Goal: Task Accomplishment & Management: Complete application form

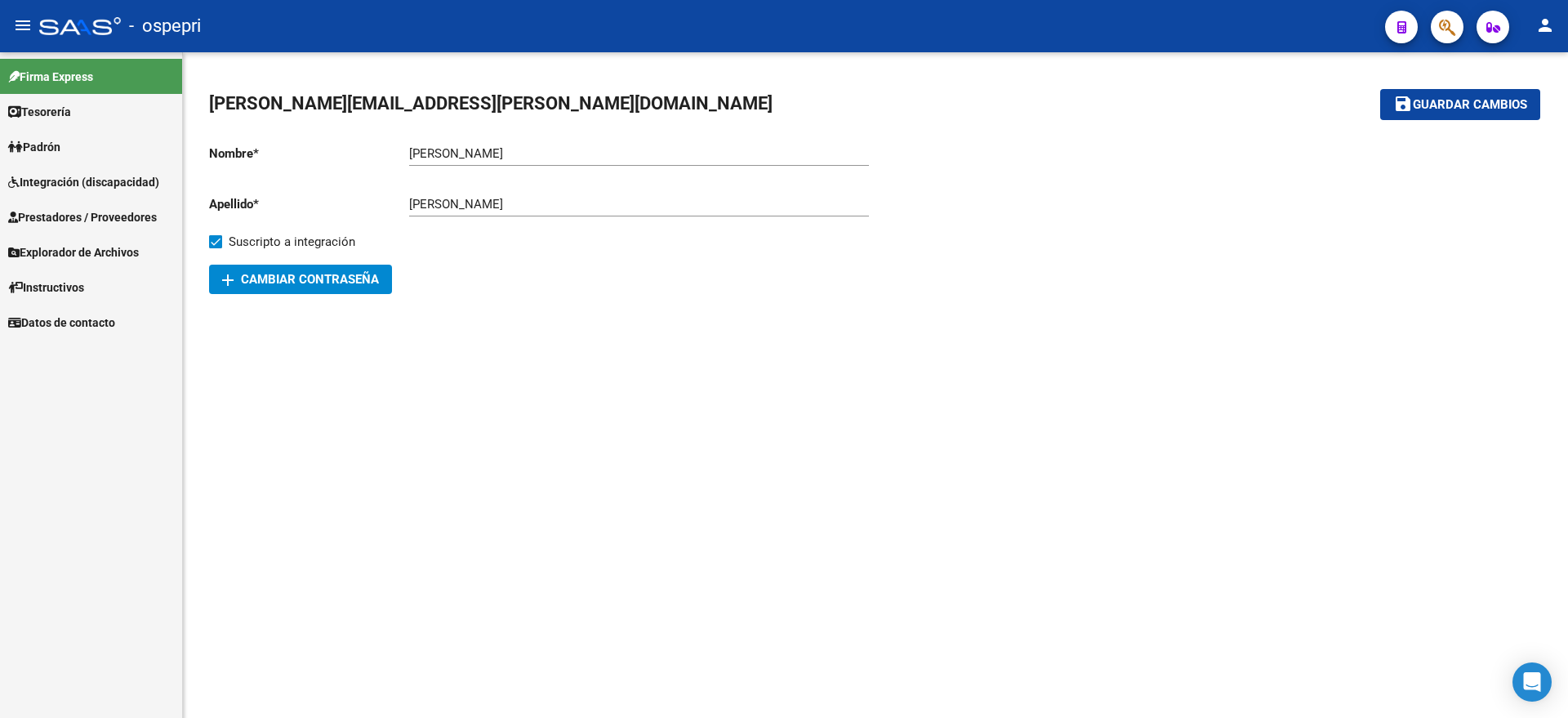
click at [85, 179] on span "Integración (discapacidad)" at bounding box center [84, 182] width 151 height 18
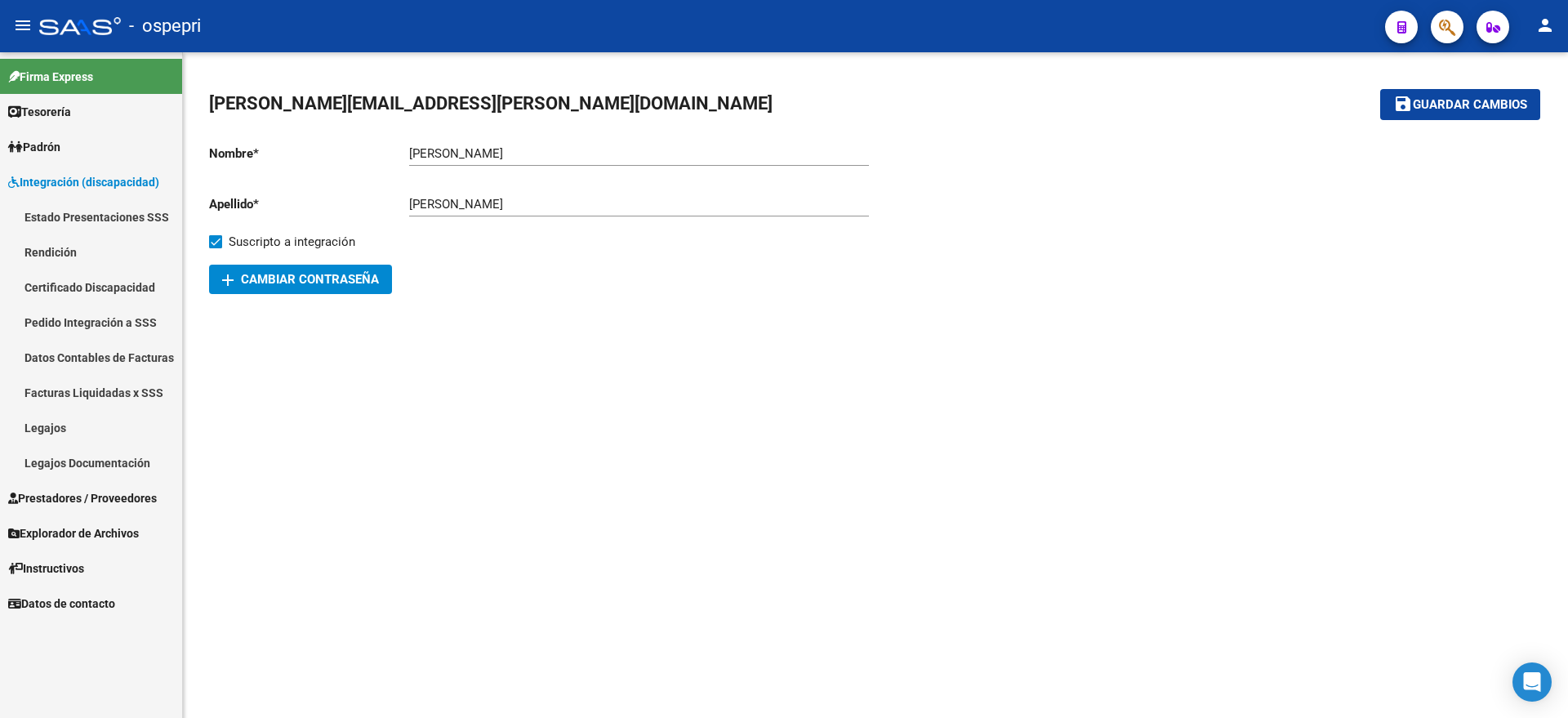
click at [58, 314] on link "Pedido Integración a SSS" at bounding box center [90, 322] width 182 height 35
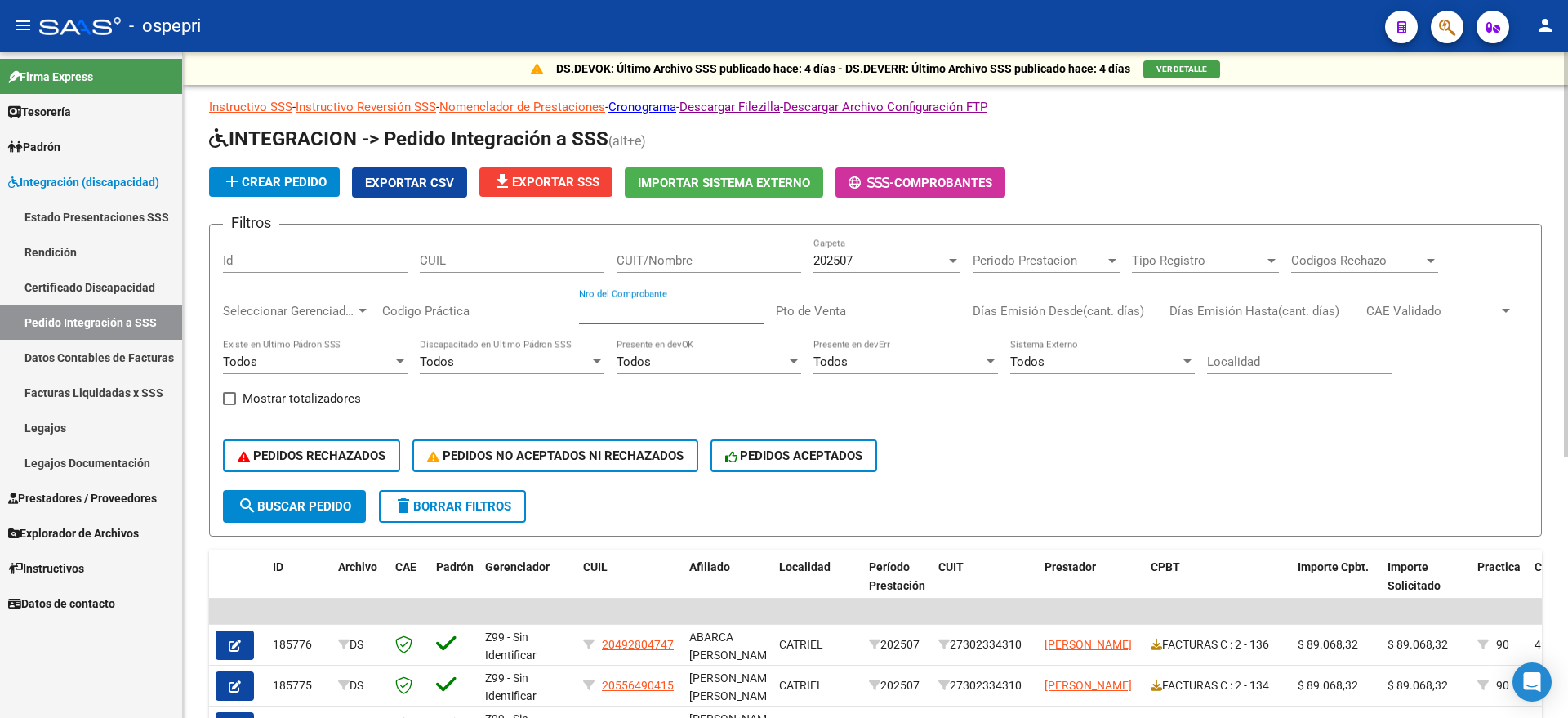
drag, startPoint x: 642, startPoint y: 309, endPoint x: 662, endPoint y: 317, distance: 21.5
click at [646, 310] on input "Nro del Comprobante" at bounding box center [671, 311] width 185 height 15
type input "52"
click at [859, 258] on div "202507" at bounding box center [879, 260] width 132 height 15
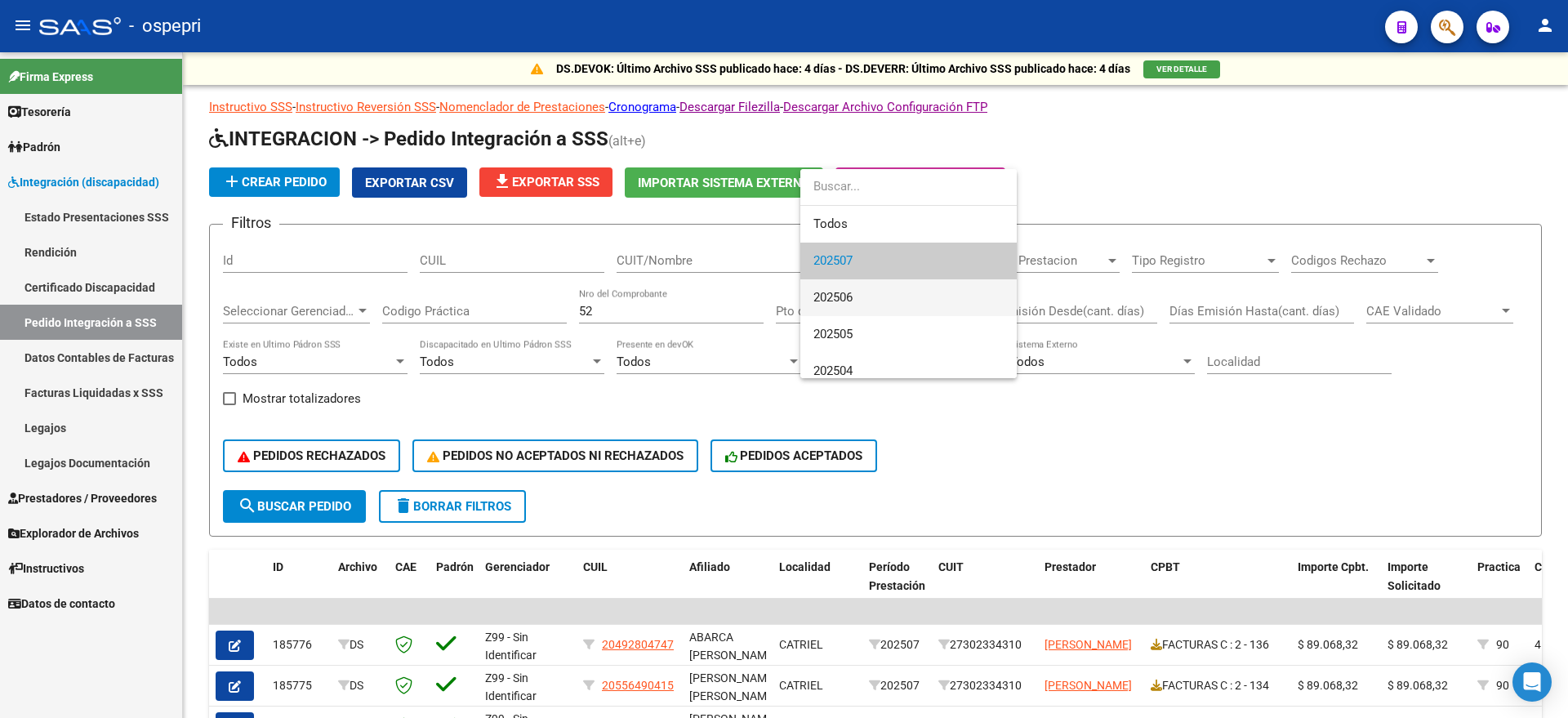
click at [858, 293] on span "202506" at bounding box center [909, 298] width 190 height 37
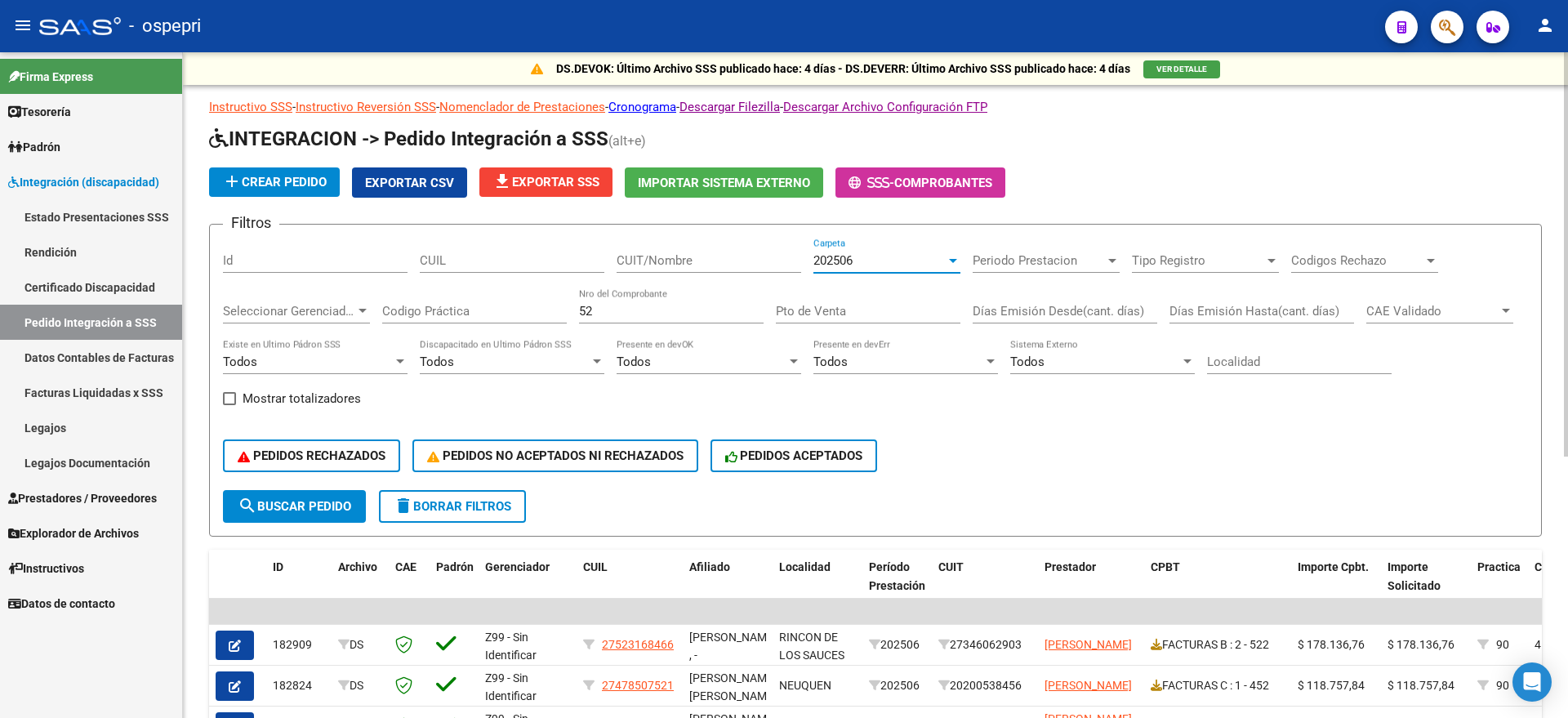
click at [745, 269] on div "CUIT/Nombre" at bounding box center [709, 255] width 185 height 35
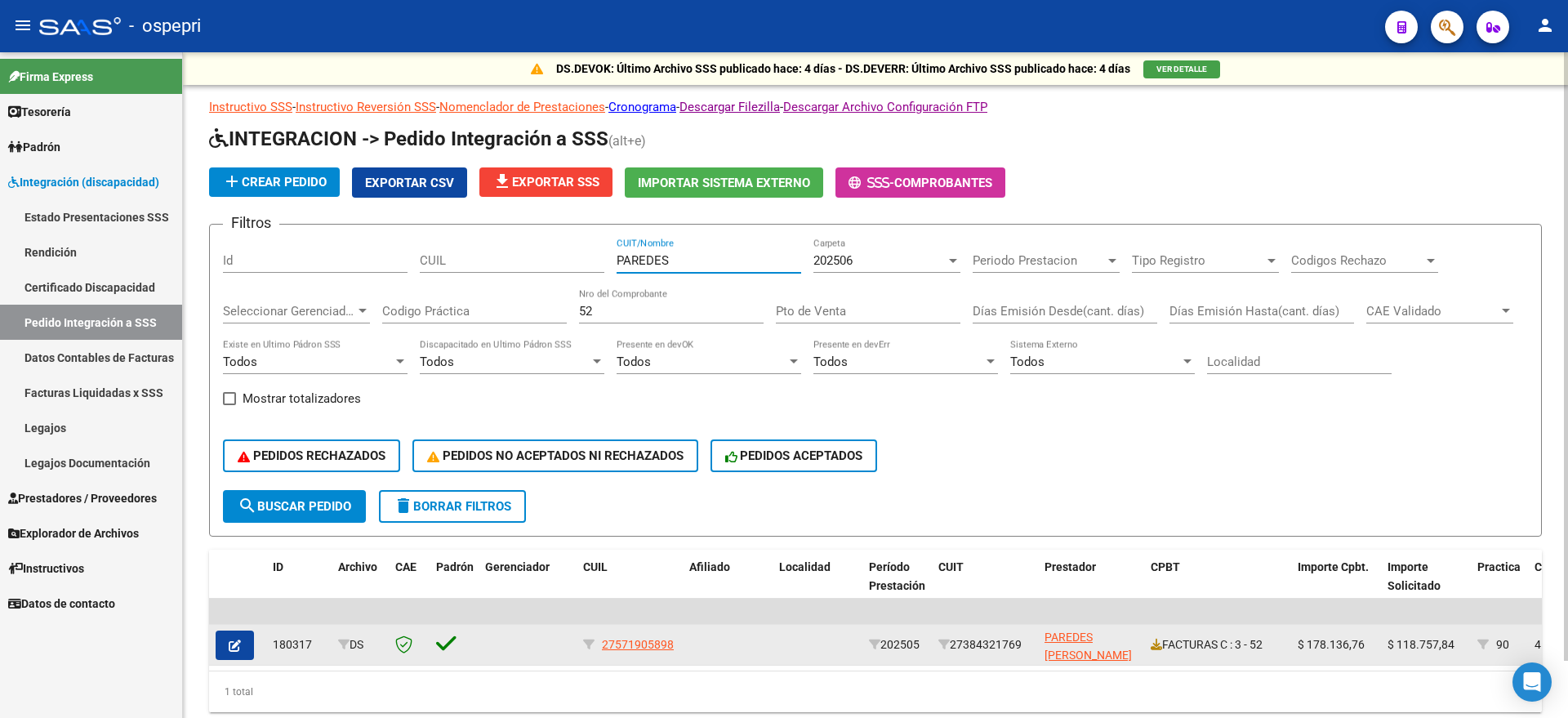
type input "PAREDES"
click at [235, 638] on span "button" at bounding box center [235, 645] width 12 height 15
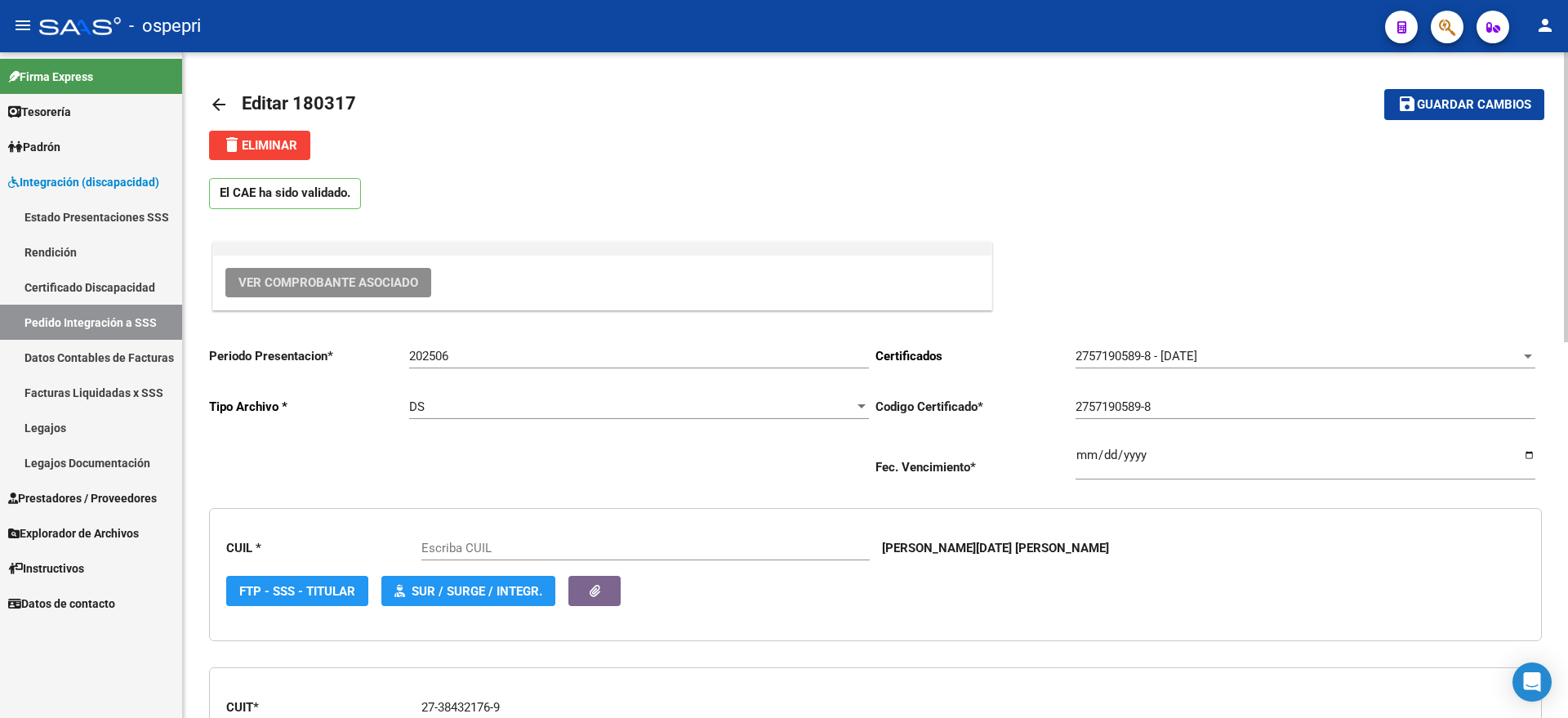
click at [370, 276] on span "Ver Comprobante Asociado" at bounding box center [328, 282] width 180 height 15
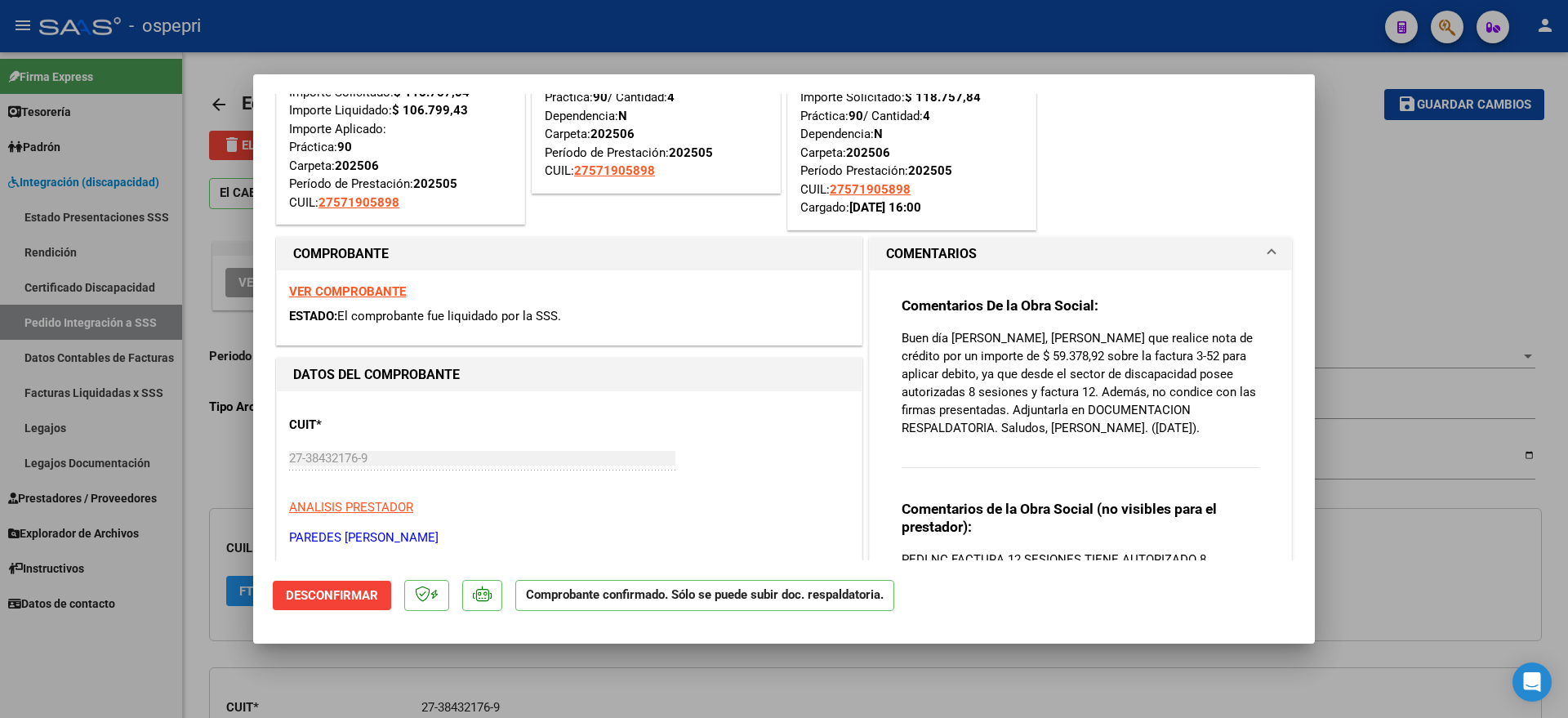
type input "27571905898"
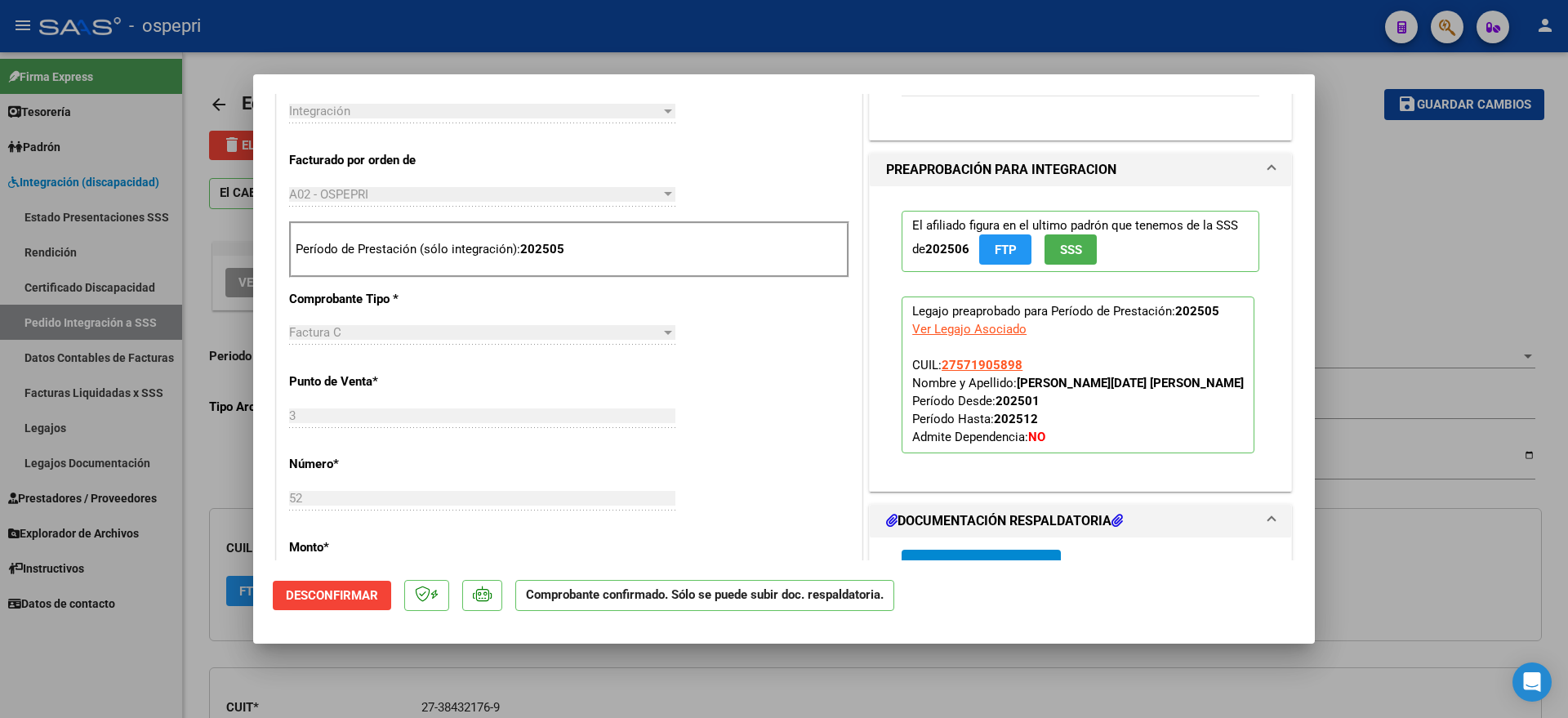
scroll to position [817, 0]
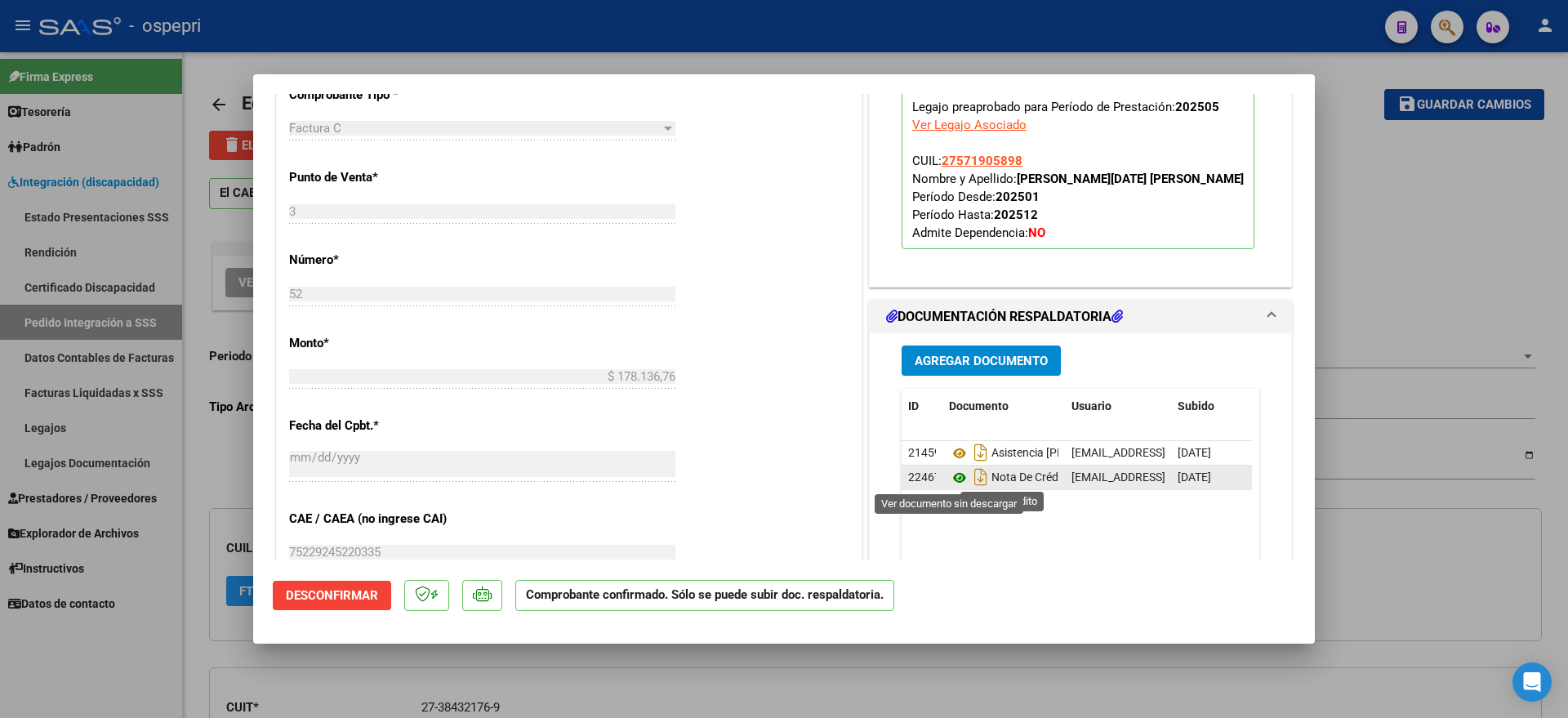
click at [955, 474] on icon at bounding box center [959, 477] width 21 height 19
drag, startPoint x: 1426, startPoint y: 237, endPoint x: 1282, endPoint y: 220, distance: 145.0
click at [1419, 236] on div at bounding box center [784, 359] width 1568 height 718
type input "$ 0,00"
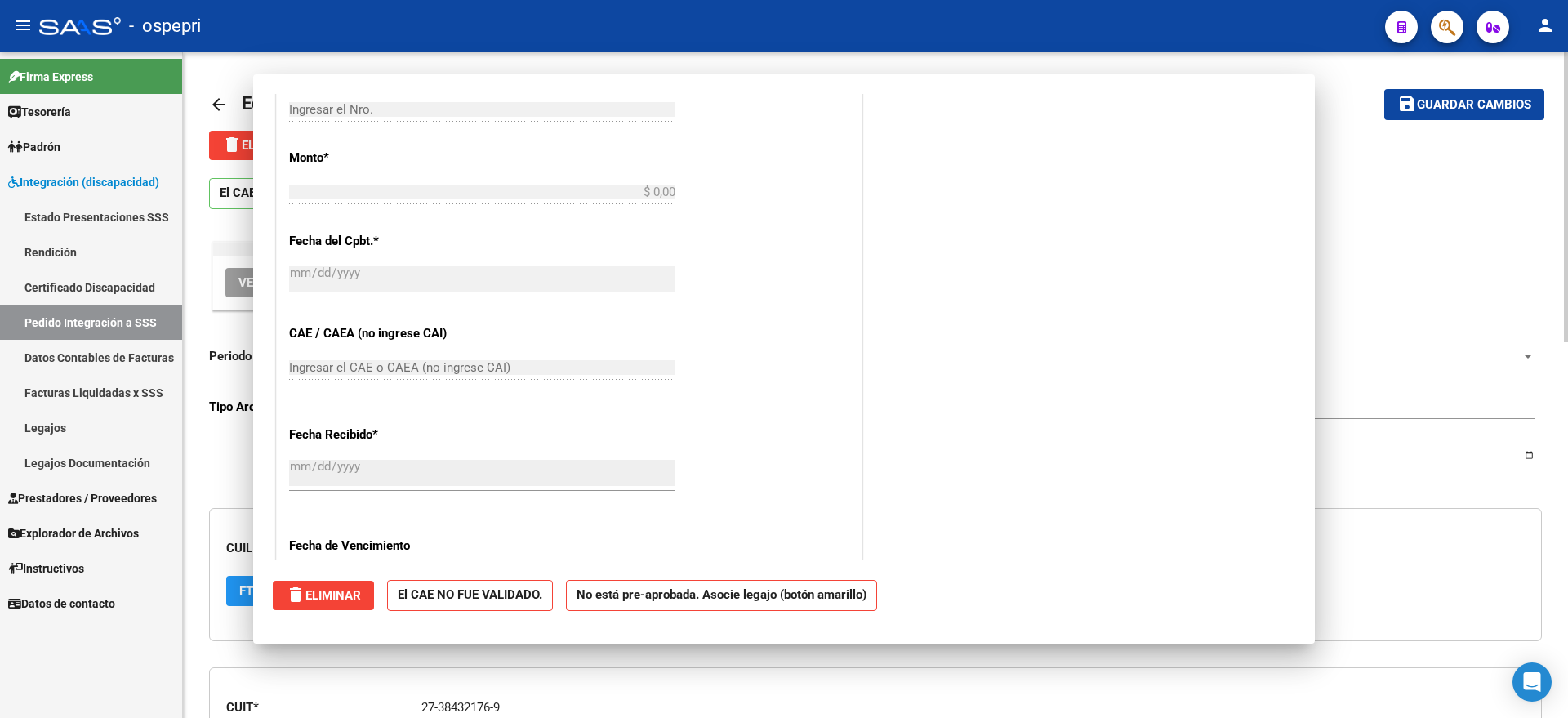
scroll to position [0, 0]
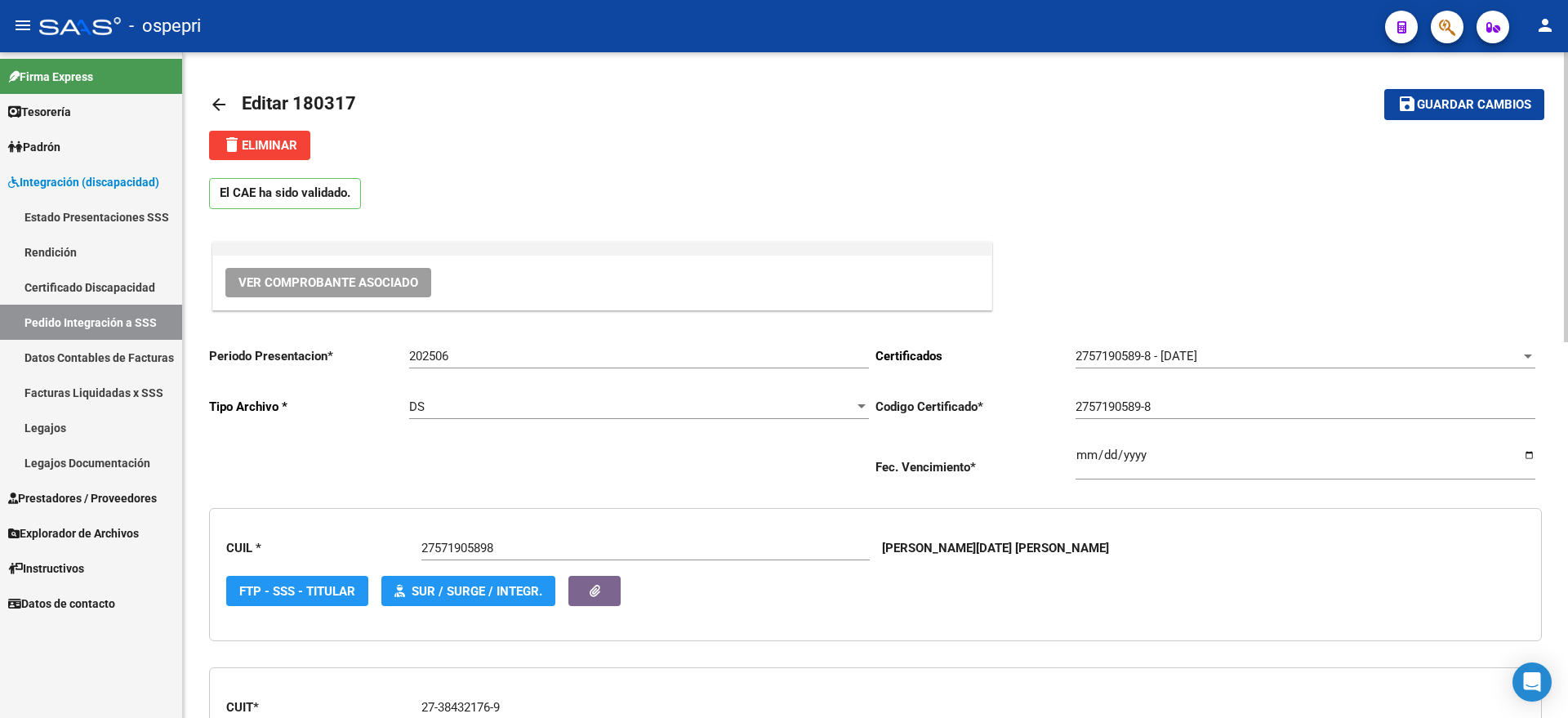
click at [223, 102] on mat-icon "arrow_back" at bounding box center [218, 104] width 19 height 19
